Goal: Navigation & Orientation: Find specific page/section

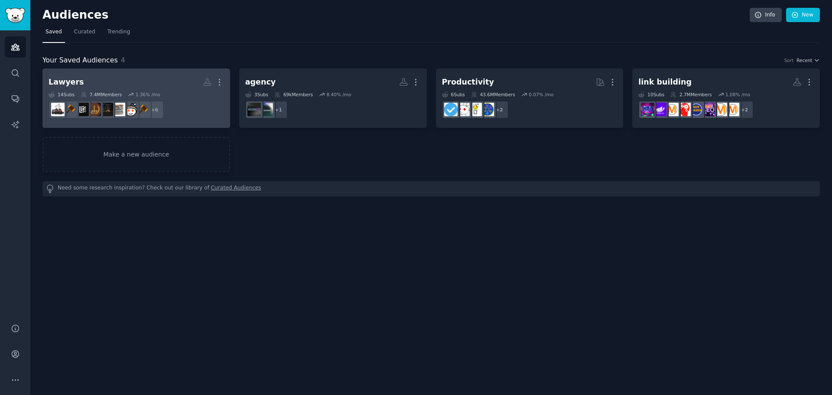
click at [140, 80] on h2 "Lawyers More" at bounding box center [137, 82] width 176 height 15
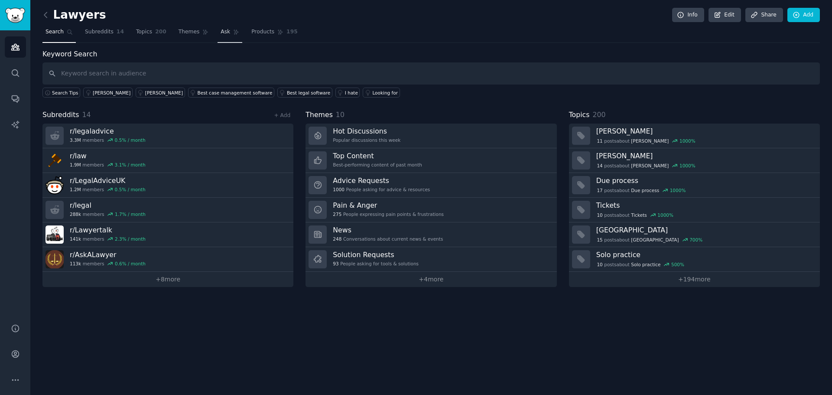
click at [221, 30] on span "Ask" at bounding box center [226, 32] width 10 height 8
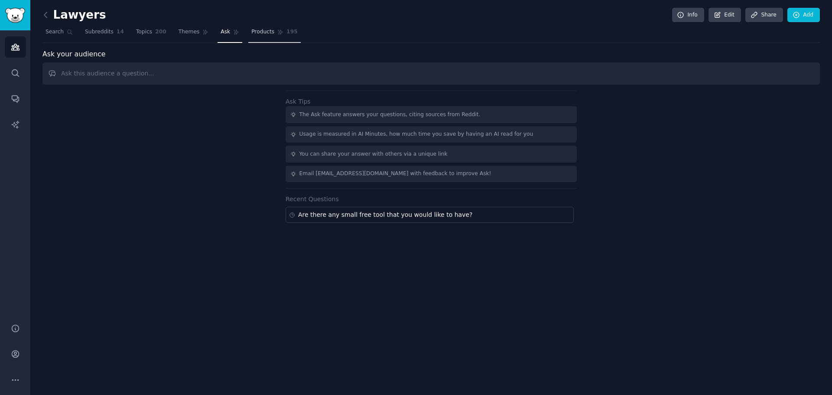
click at [251, 33] on span "Products" at bounding box center [262, 32] width 23 height 8
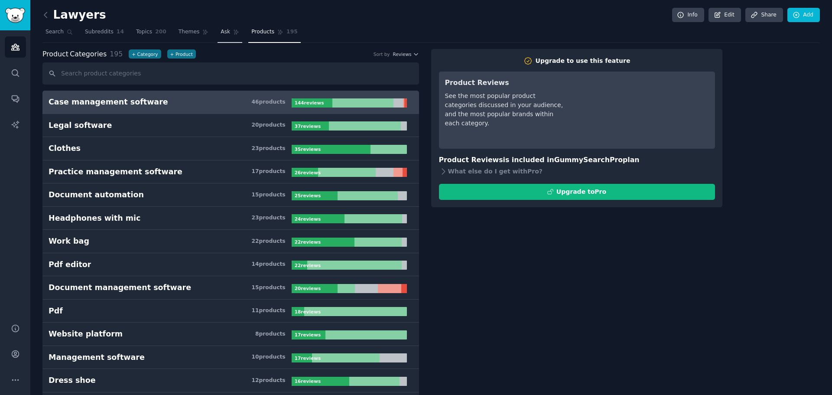
click at [219, 33] on link "Ask" at bounding box center [230, 34] width 25 height 18
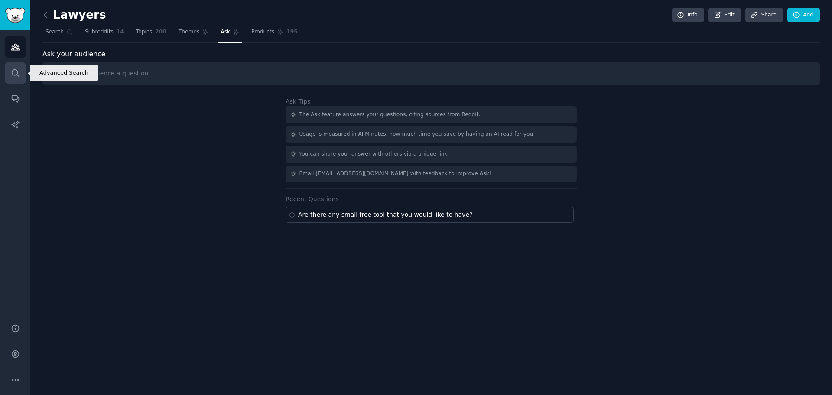
click at [24, 80] on link "Search" at bounding box center [15, 72] width 21 height 21
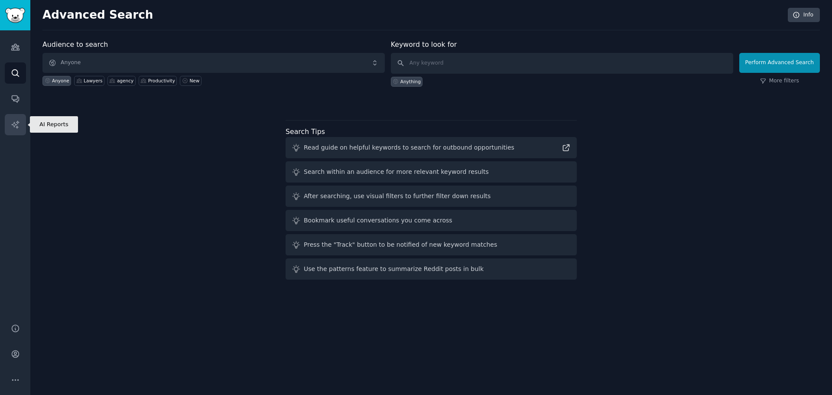
click at [12, 128] on icon "Sidebar" at bounding box center [15, 124] width 9 height 9
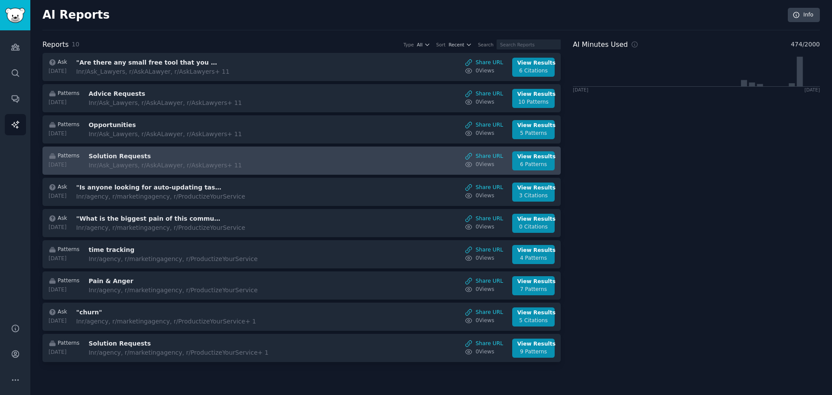
click at [143, 160] on h3 "Solution Requests" at bounding box center [161, 156] width 146 height 9
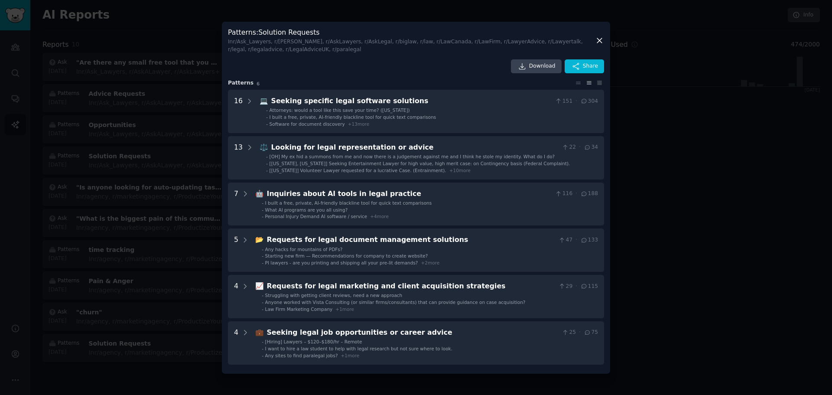
click at [108, 47] on div at bounding box center [416, 197] width 832 height 395
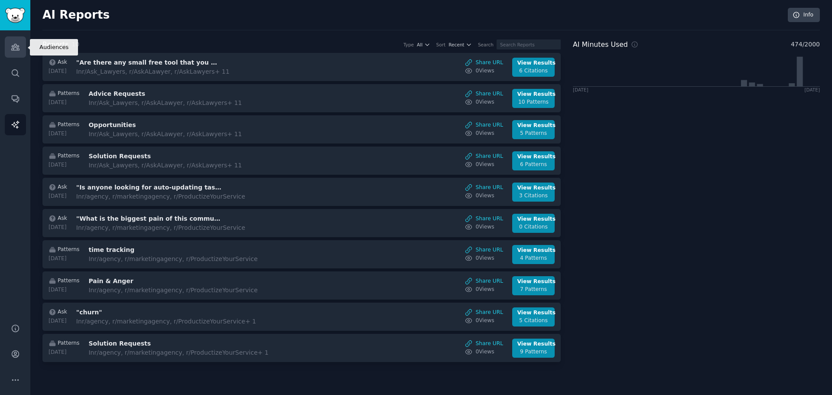
click at [14, 51] on icon "Sidebar" at bounding box center [15, 46] width 9 height 9
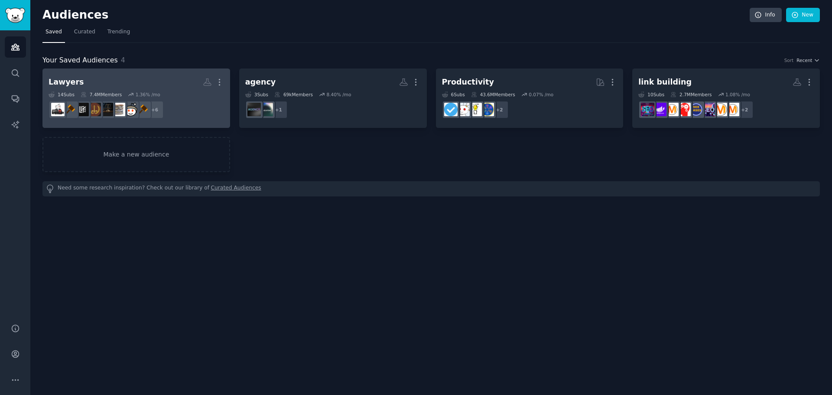
click at [132, 79] on h2 "Lawyers More" at bounding box center [137, 82] width 176 height 15
